Goal: Information Seeking & Learning: Learn about a topic

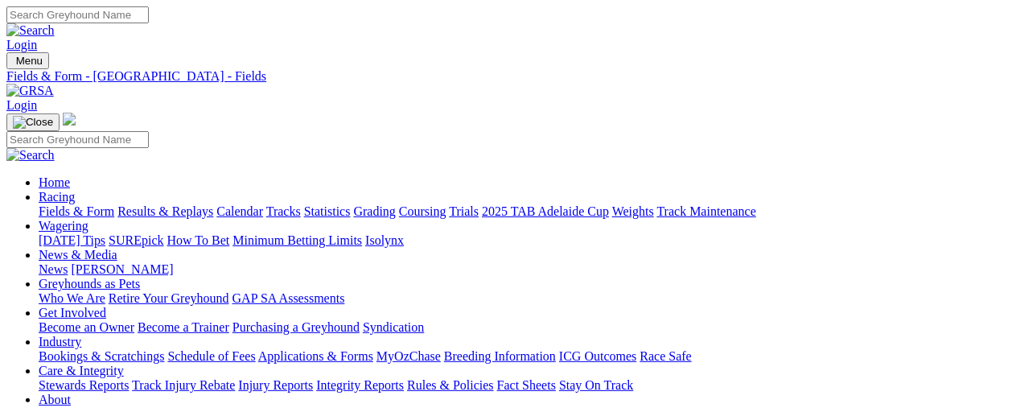
click at [351, 204] on link "Statistics" at bounding box center [327, 211] width 47 height 14
type input "wood carrier"
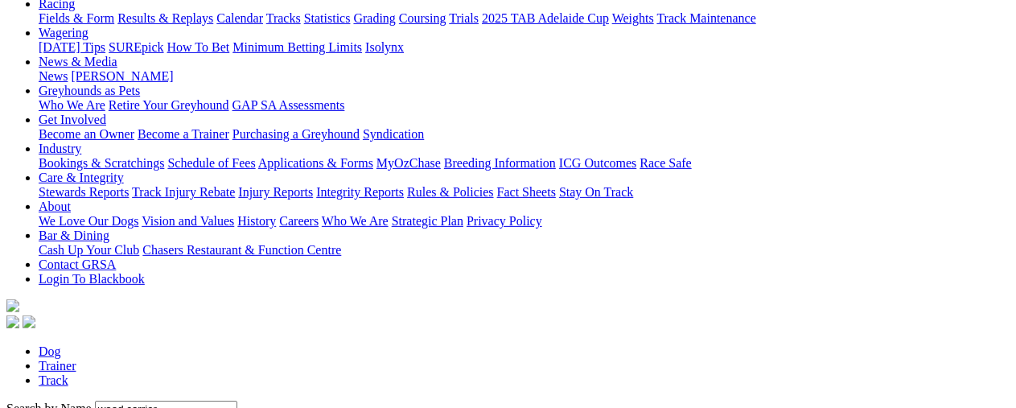
scroll to position [241, 0]
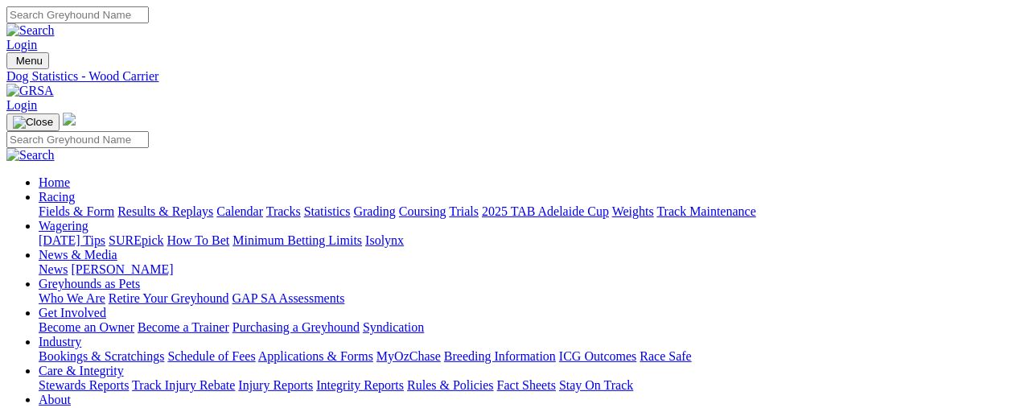
click at [351, 204] on link "Statistics" at bounding box center [327, 211] width 47 height 14
type input "orson dale"
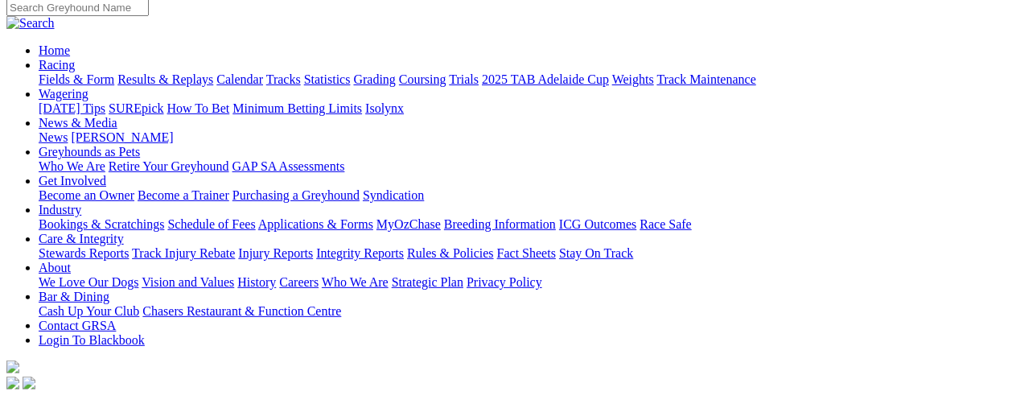
scroll to position [161, 0]
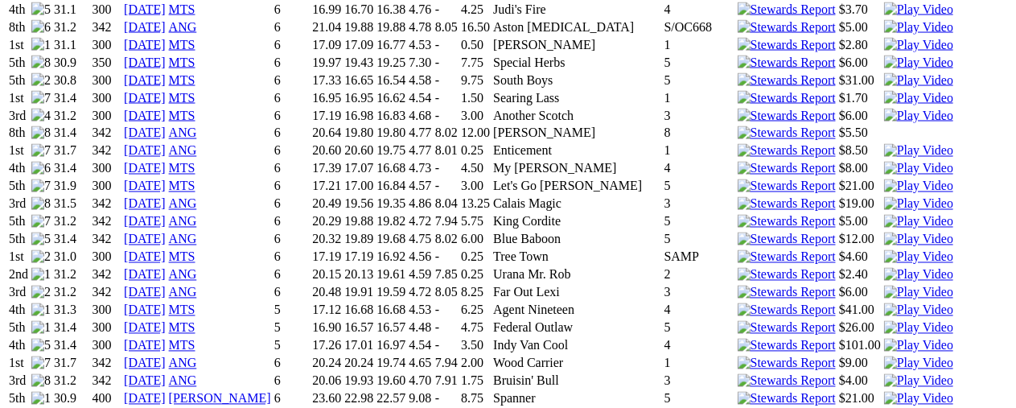
scroll to position [1367, 0]
